Goal: Check status: Check status

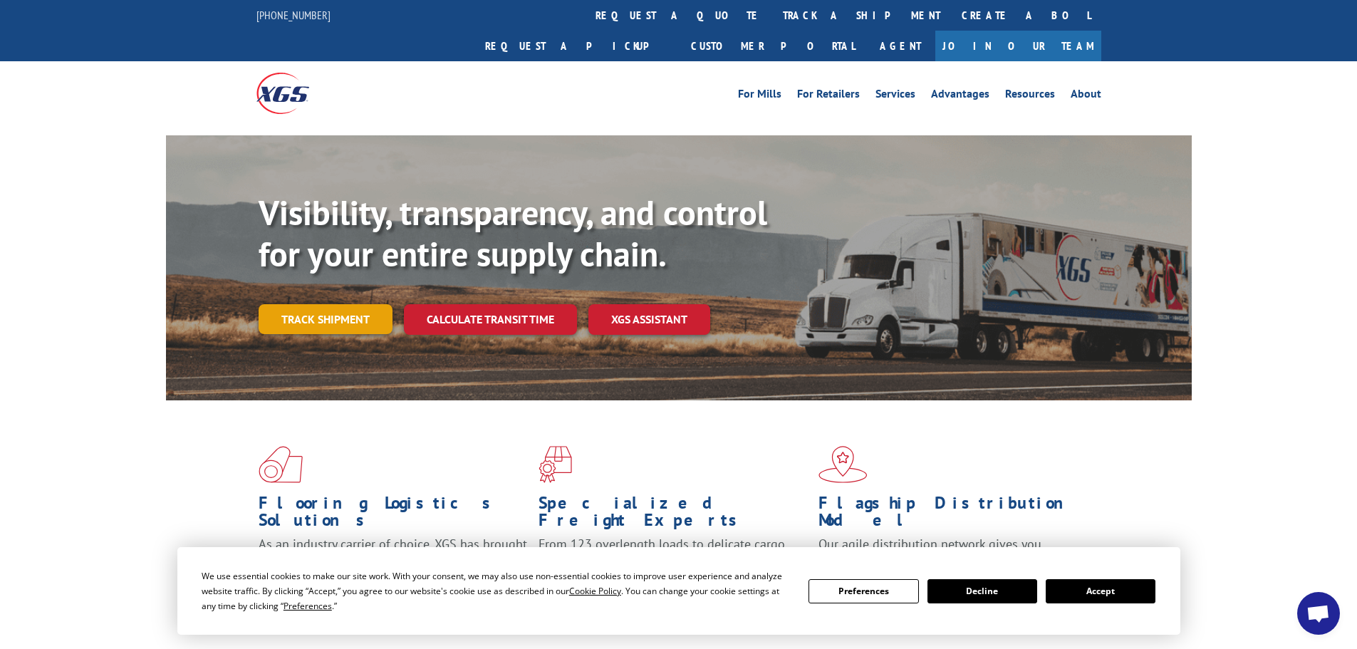
click at [353, 304] on link "Track shipment" at bounding box center [326, 319] width 134 height 30
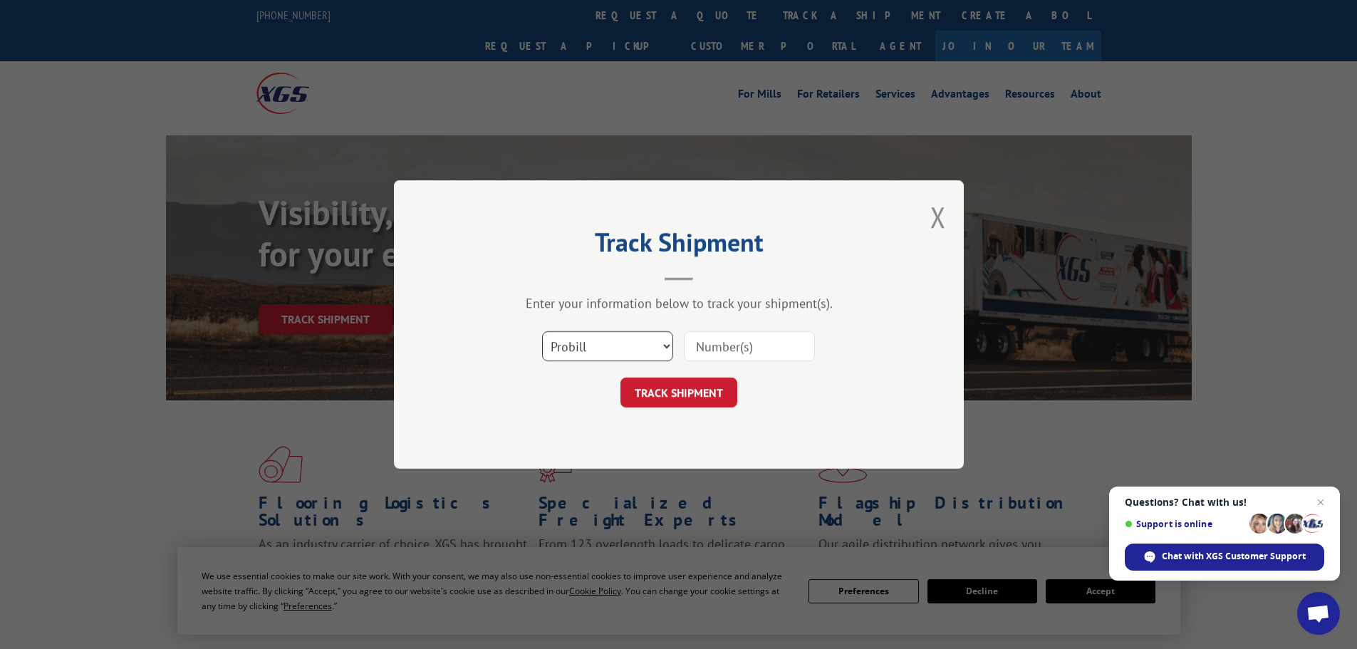
click at [665, 348] on select "Select category... Probill BOL PO" at bounding box center [607, 346] width 131 height 30
select select "bol"
click at [542, 331] on select "Select category... Probill BOL PO" at bounding box center [607, 346] width 131 height 30
click at [699, 348] on input at bounding box center [749, 346] width 131 height 30
type input "54388520"
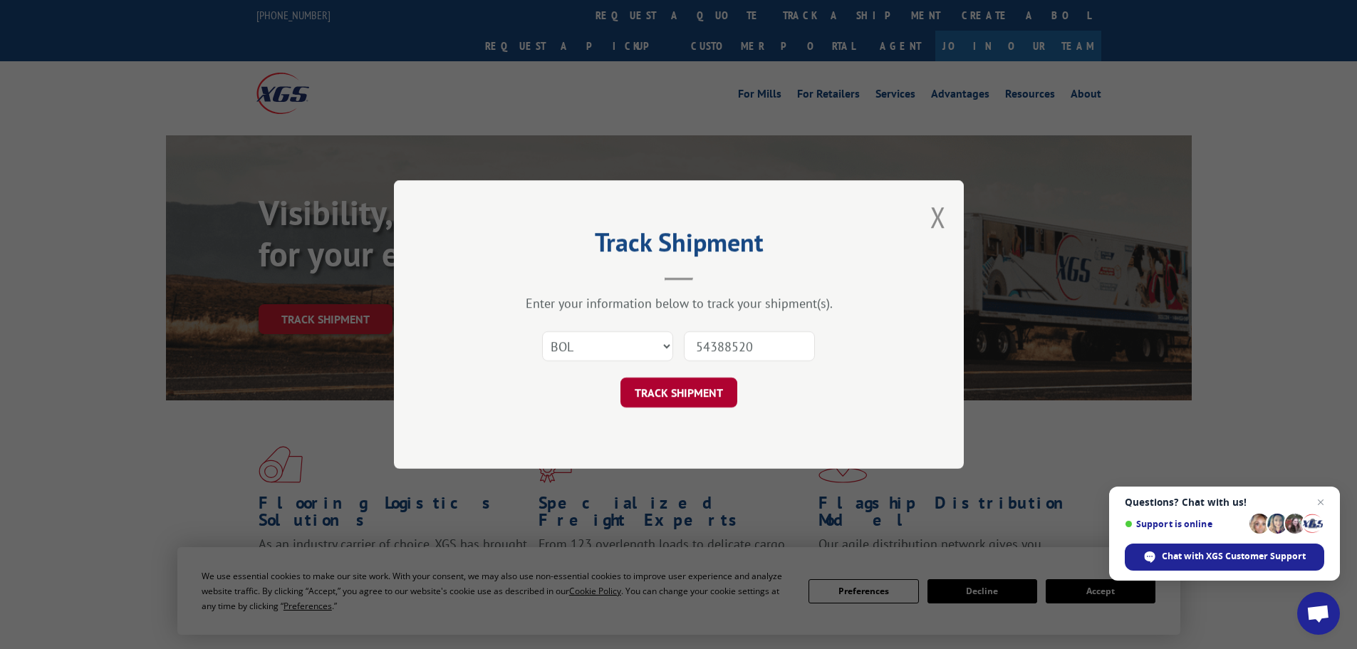
click at [669, 395] on button "TRACK SHIPMENT" at bounding box center [678, 393] width 117 height 30
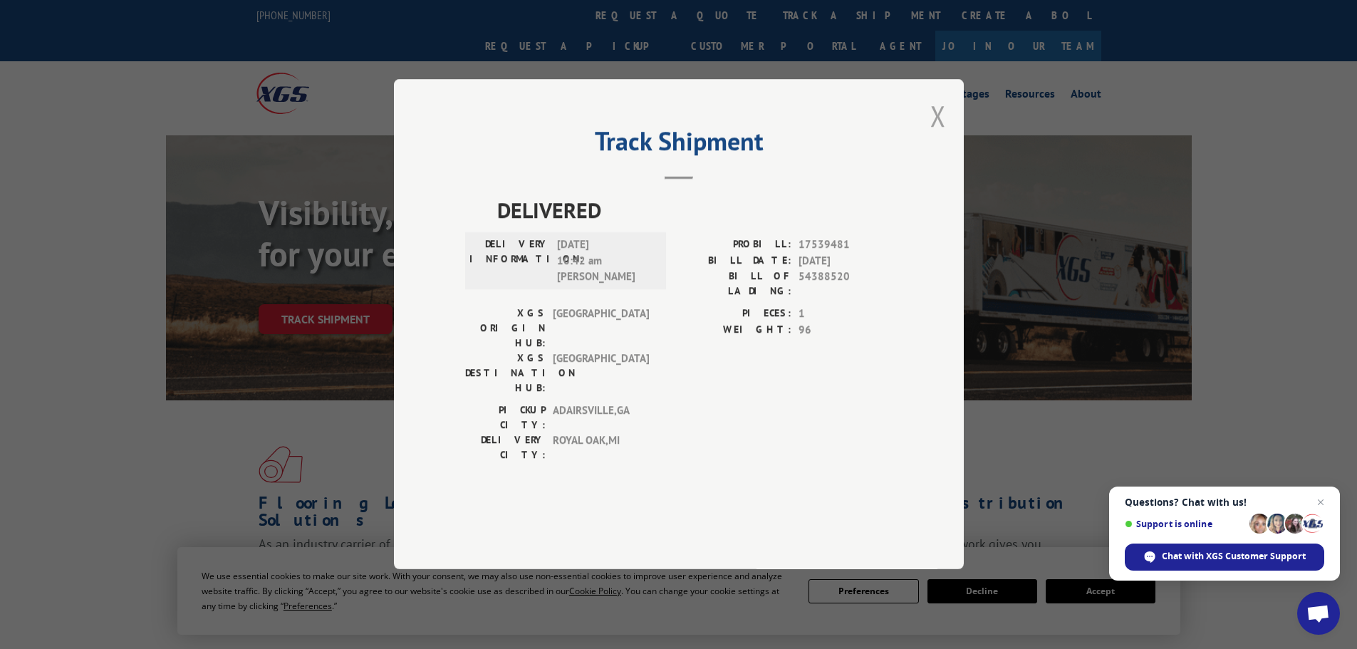
click at [941, 135] on button "Close modal" at bounding box center [938, 116] width 16 height 38
